Goal: Information Seeking & Learning: Learn about a topic

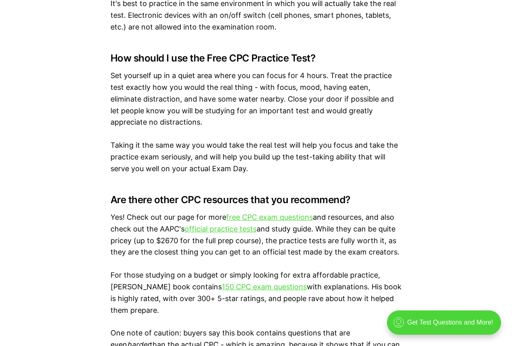
scroll to position [1275, 0]
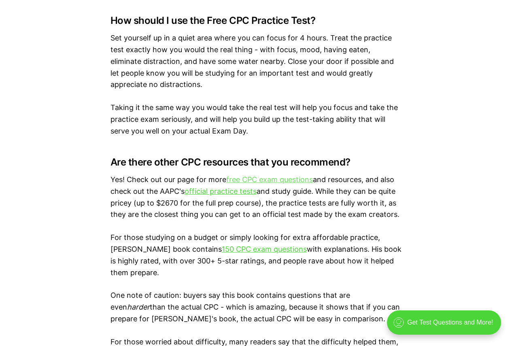
click at [292, 179] on link "free CPC exam questions" at bounding box center [269, 179] width 87 height 9
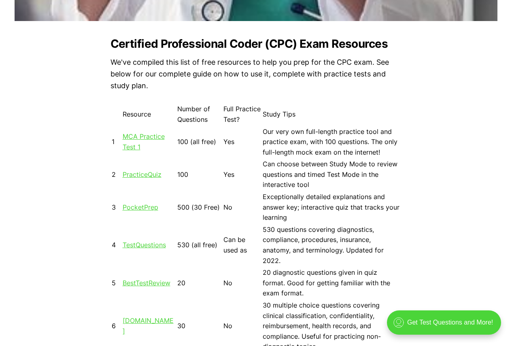
scroll to position [688, 0]
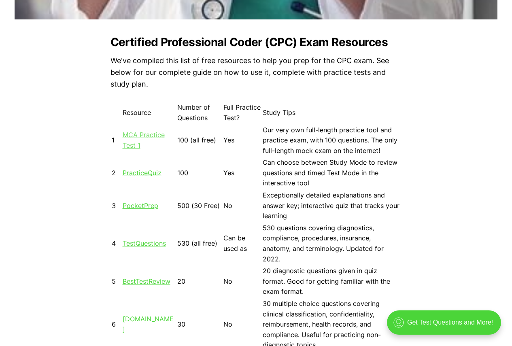
click at [143, 136] on link "MCA Practice Test 1" at bounding box center [144, 140] width 42 height 19
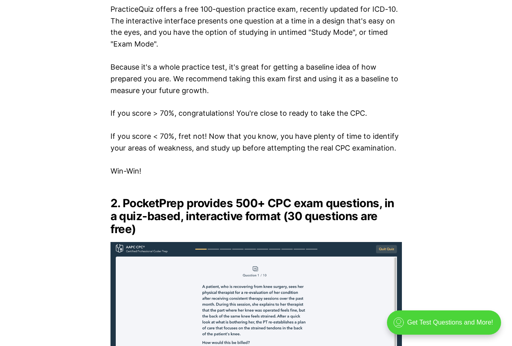
scroll to position [1296, 0]
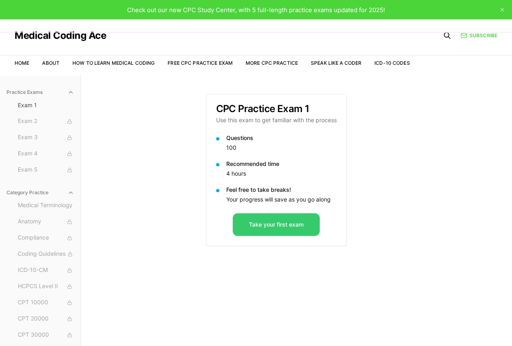
click at [300, 229] on button "Take your first exam" at bounding box center [276, 224] width 87 height 23
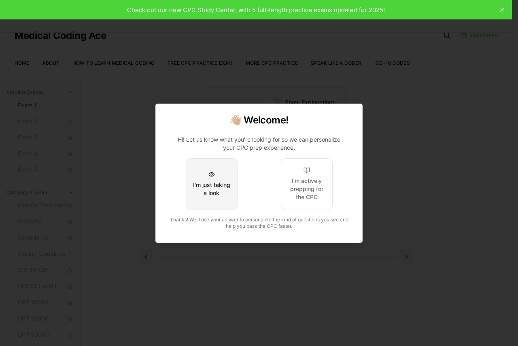
click at [214, 185] on div "I'm just taking a look" at bounding box center [212, 189] width 38 height 16
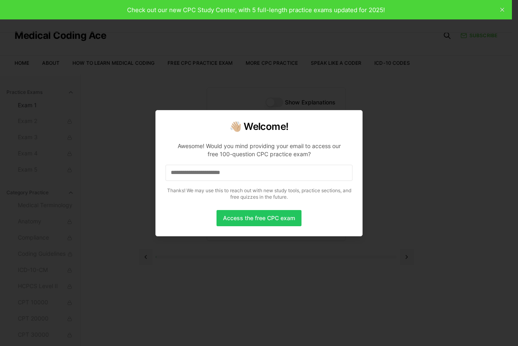
click at [259, 176] on input at bounding box center [259, 173] width 187 height 16
click at [258, 175] on input "*" at bounding box center [259, 173] width 187 height 16
click at [258, 175] on input at bounding box center [259, 173] width 187 height 16
click at [253, 176] on input "*" at bounding box center [259, 173] width 187 height 16
click at [253, 176] on input "**" at bounding box center [259, 173] width 187 height 16
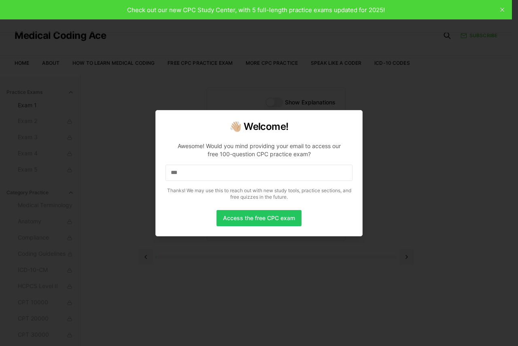
click at [502, 9] on div at bounding box center [259, 173] width 518 height 346
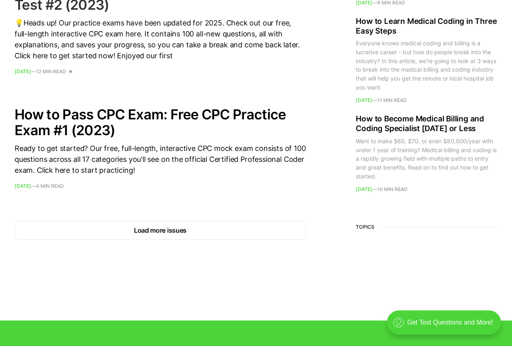
scroll to position [1174, 0]
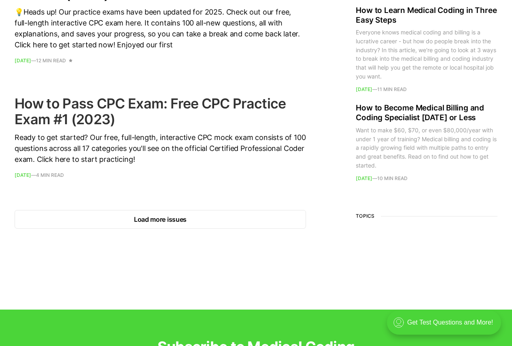
click at [115, 109] on h2 "How to Pass CPC Exam: Free CPC Practice Exam #1 (2023)" at bounding box center [161, 112] width 292 height 32
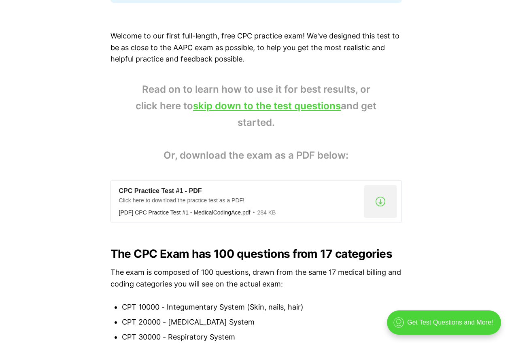
scroll to position [567, 0]
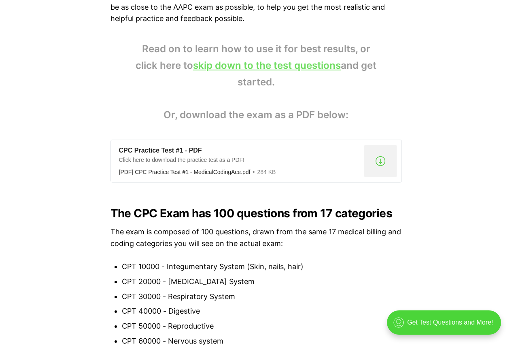
click at [280, 66] on link "skip down to the test questions" at bounding box center [267, 66] width 148 height 12
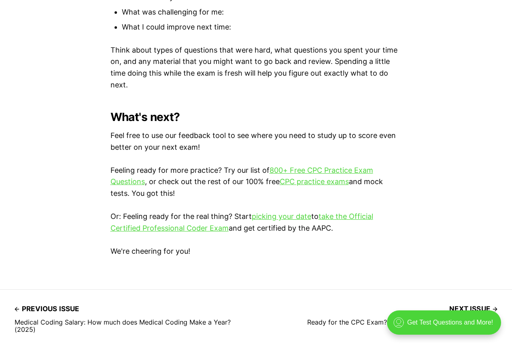
scroll to position [2301, 0]
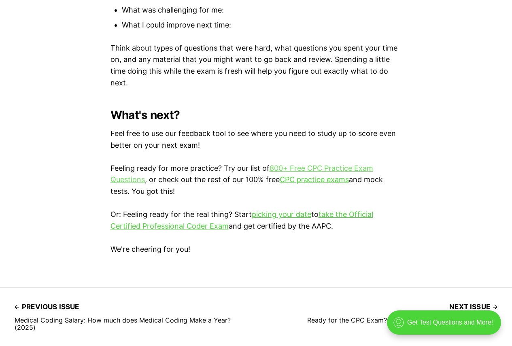
click at [330, 166] on link "800+ Free CPC Practice Exam Questions" at bounding box center [242, 174] width 263 height 20
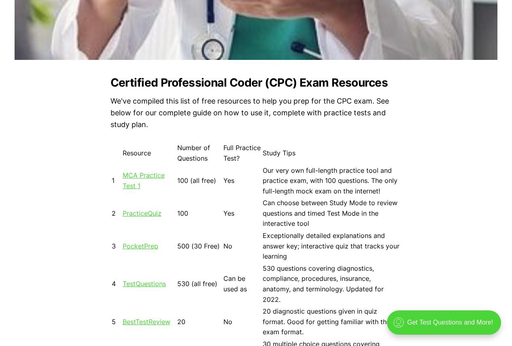
scroll to position [688, 0]
